Goal: Navigation & Orientation: Find specific page/section

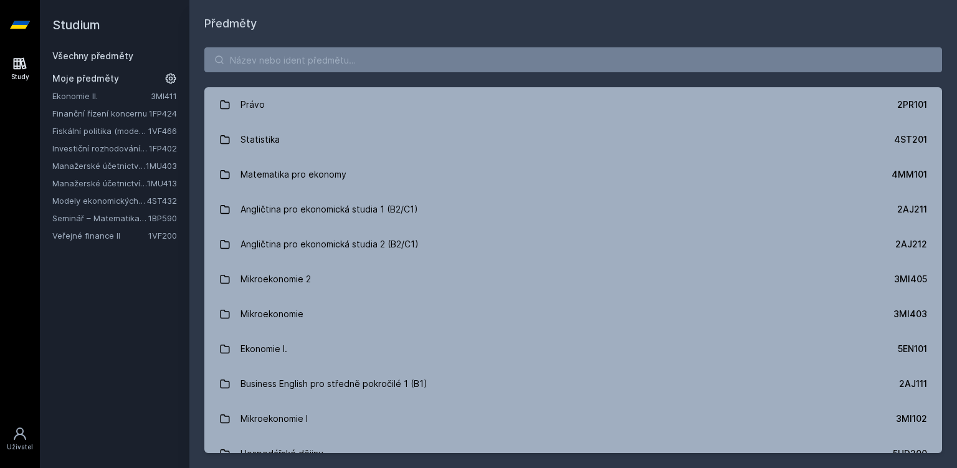
click at [130, 171] on link "Manažerské účetnictví II." at bounding box center [98, 165] width 93 height 12
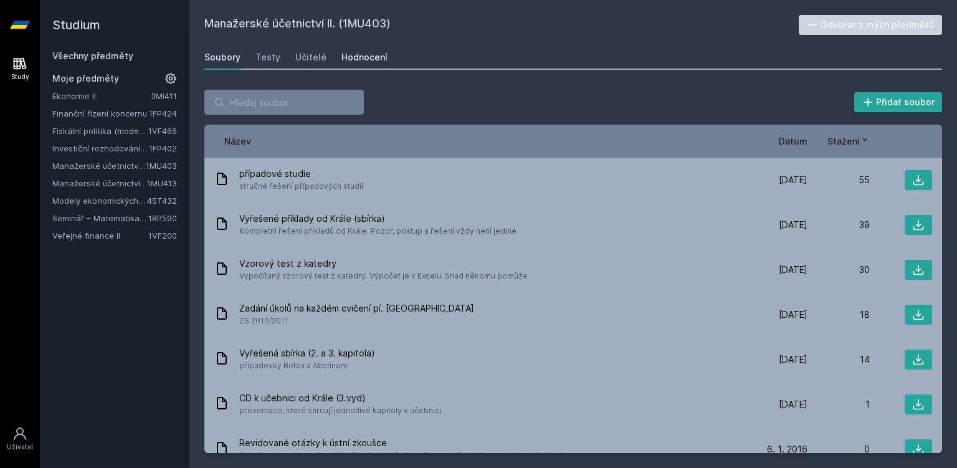
click at [361, 56] on div "Hodnocení" at bounding box center [364, 57] width 46 height 12
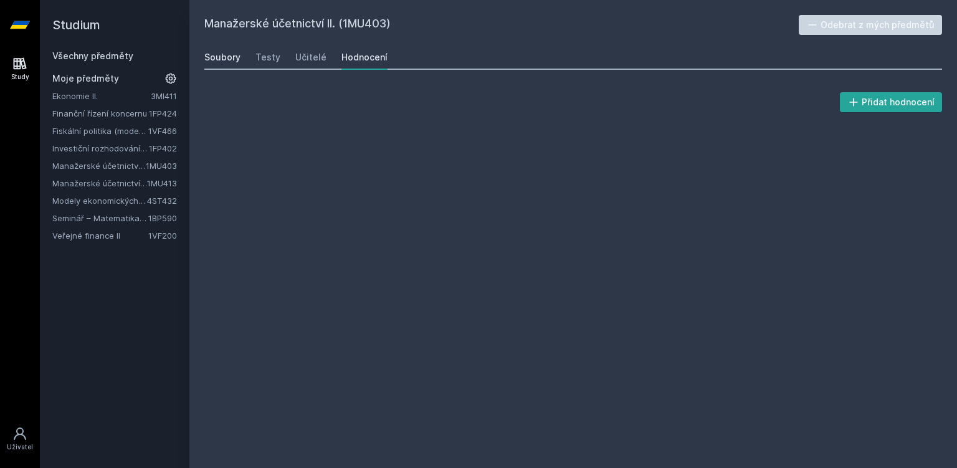
click at [220, 59] on div "Soubory" at bounding box center [222, 57] width 36 height 12
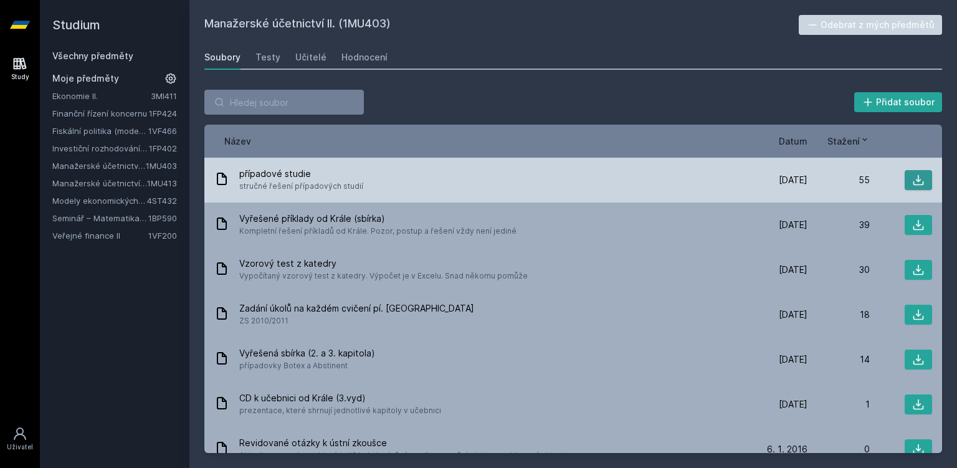
click at [923, 179] on icon at bounding box center [918, 180] width 12 height 12
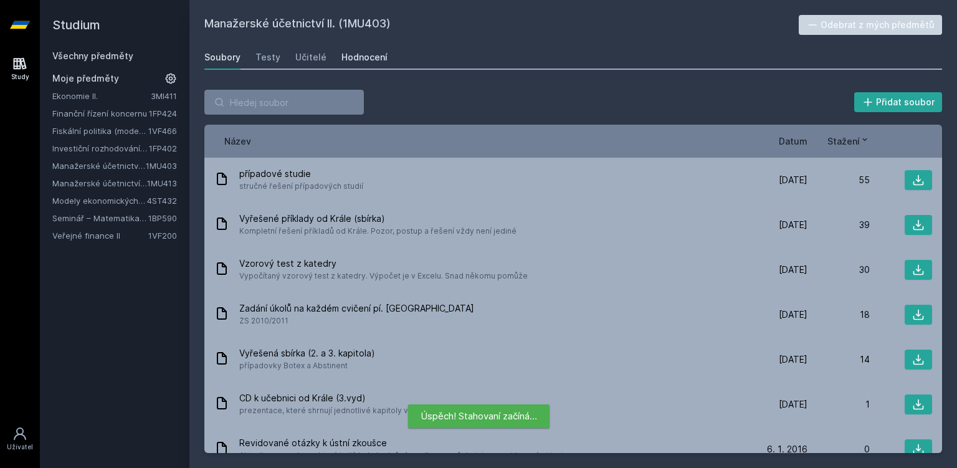
click at [346, 51] on link "Hodnocení" at bounding box center [364, 57] width 46 height 25
